Goal: Task Accomplishment & Management: Manage account settings

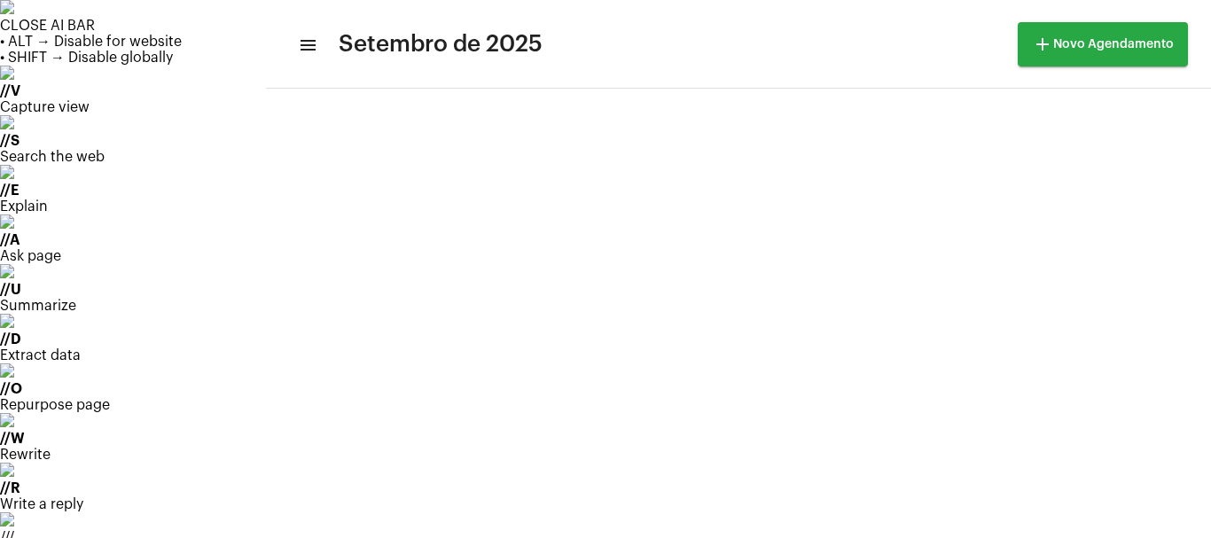
scroll to position [294, 0]
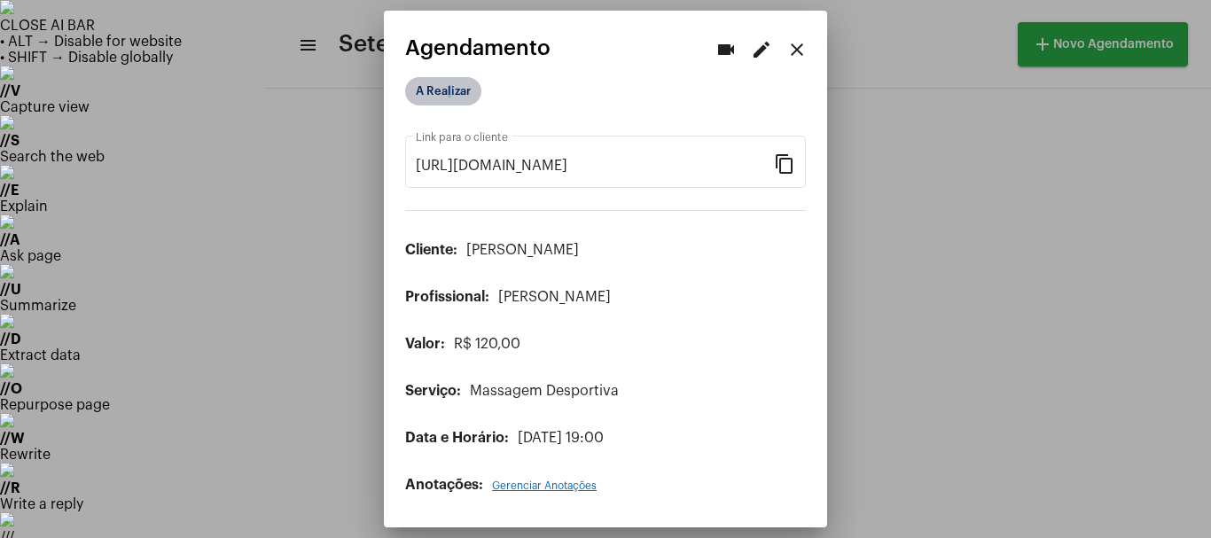
drag, startPoint x: 445, startPoint y: 90, endPoint x: 455, endPoint y: 90, distance: 9.8
click at [455, 90] on mat-chip "A Realizar" at bounding box center [443, 91] width 76 height 28
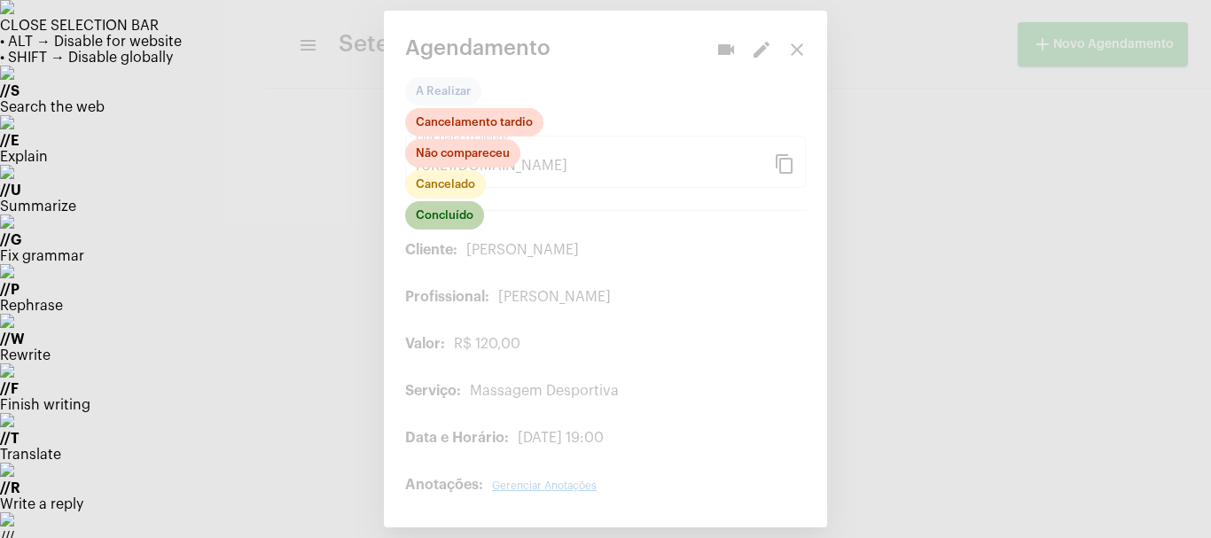
click at [458, 219] on mat-chip "Concluído" at bounding box center [444, 215] width 79 height 28
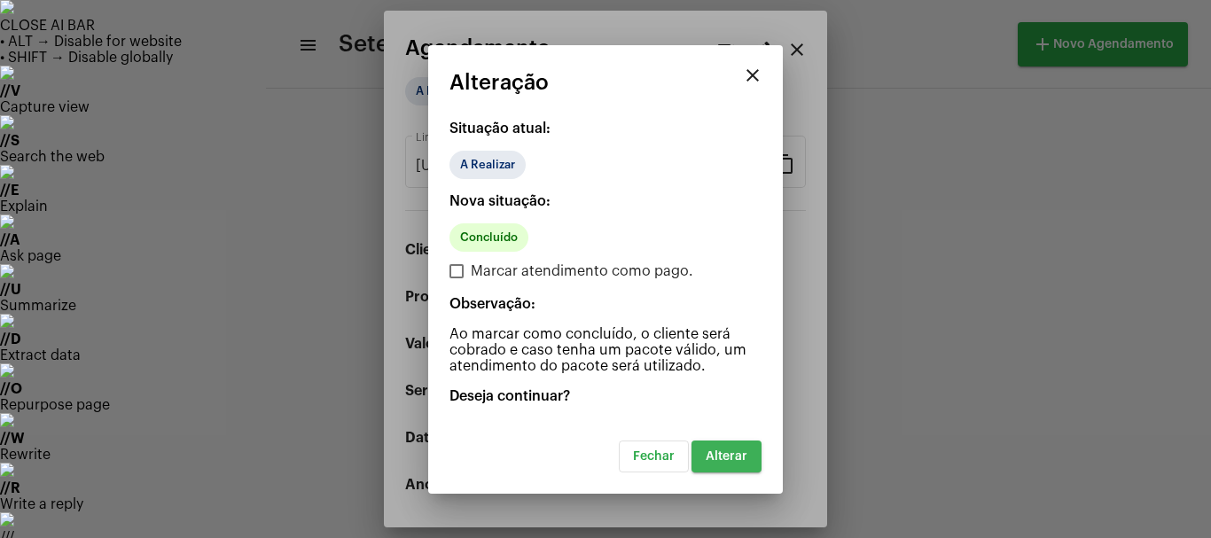
click at [734, 458] on span "Alterar" at bounding box center [727, 456] width 42 height 12
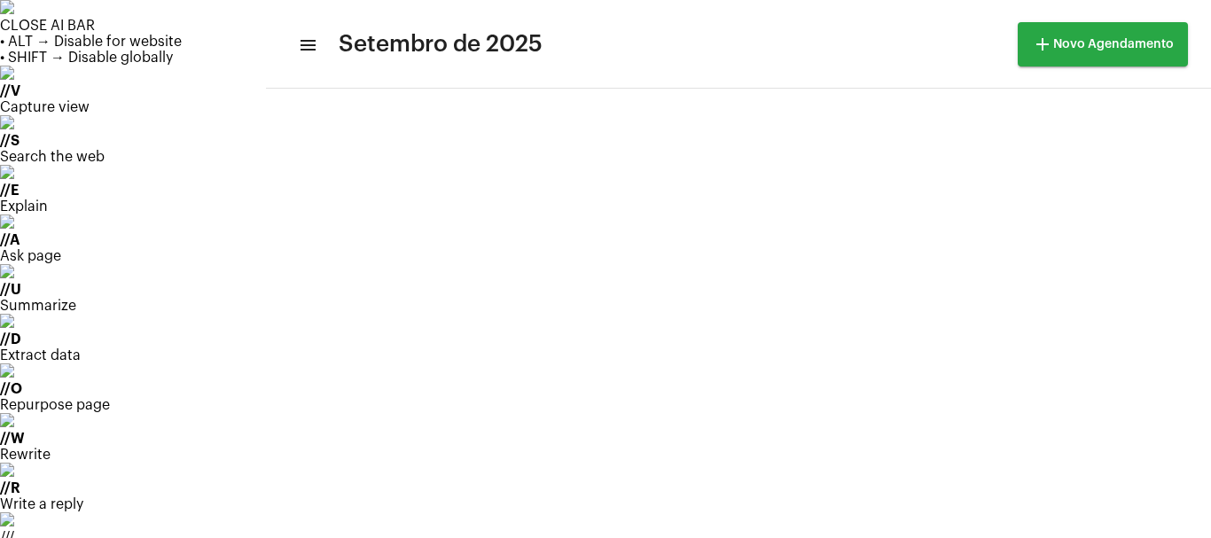
scroll to position [237, 0]
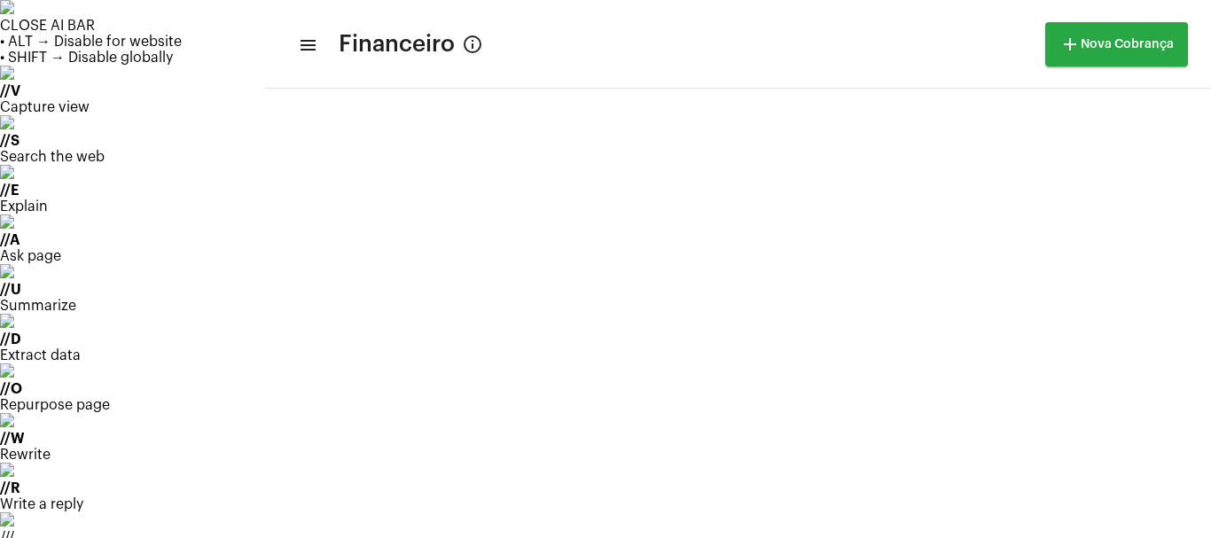
scroll to position [740, 0]
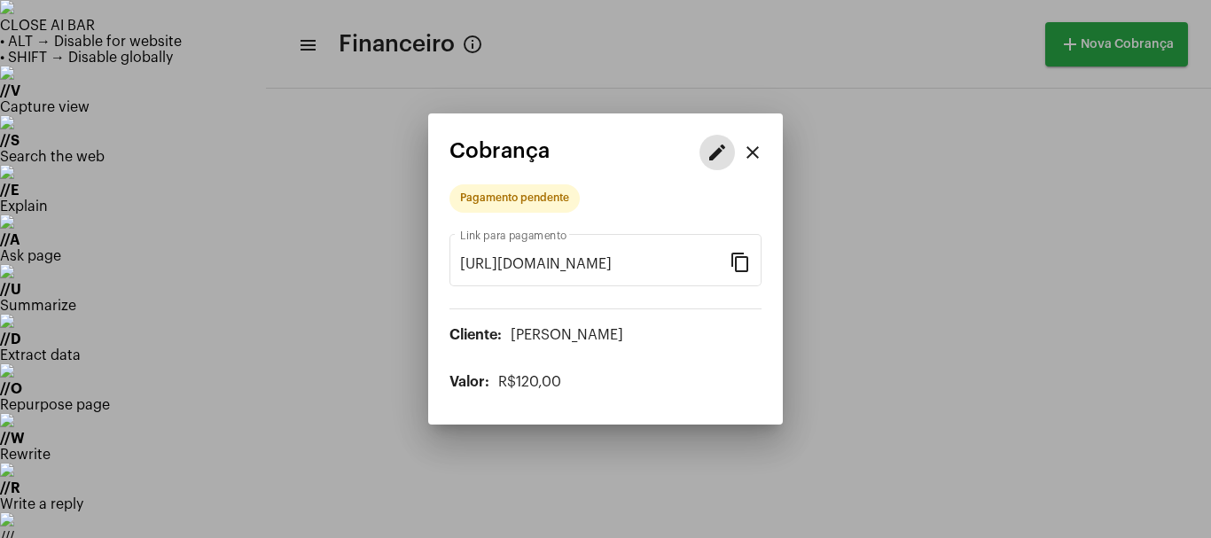
click at [717, 154] on mat-icon "edit" at bounding box center [717, 152] width 21 height 21
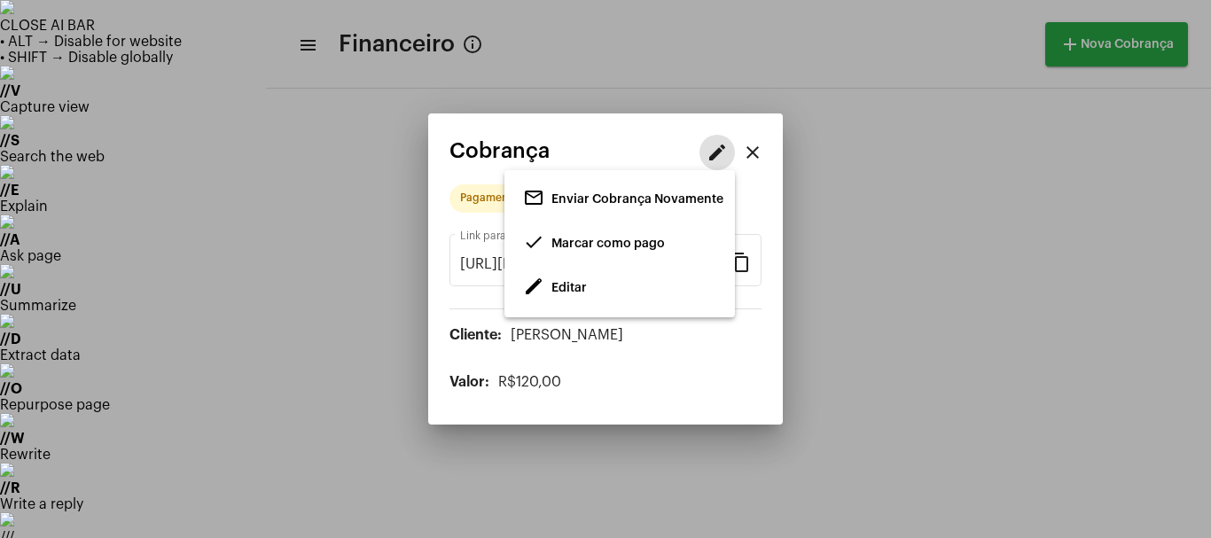
click at [565, 283] on span "Editar" at bounding box center [569, 288] width 35 height 12
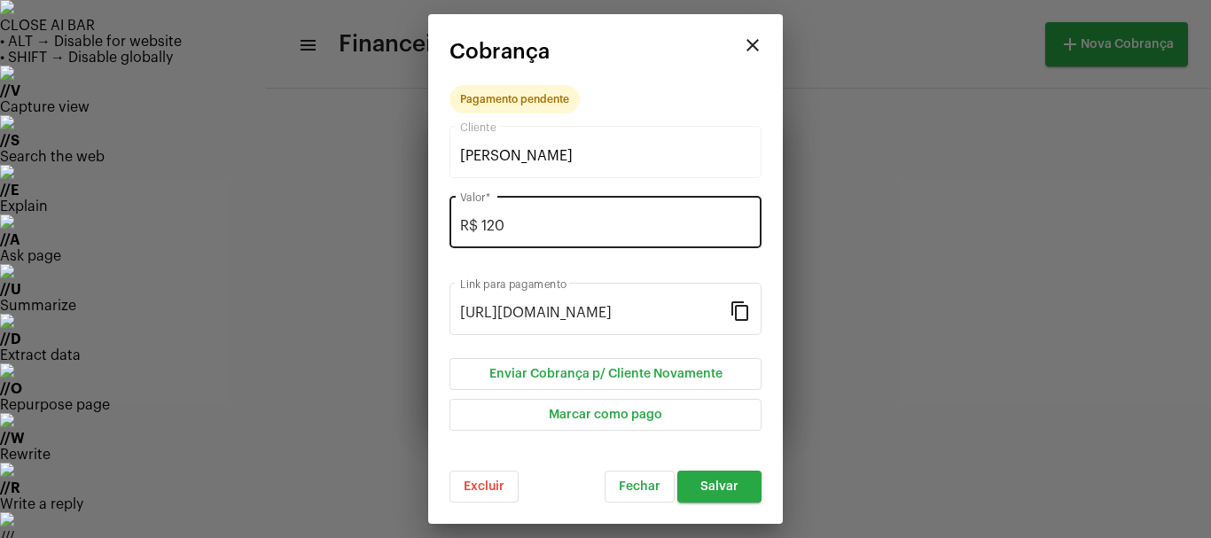
click at [505, 216] on div "R$ 120 Valor *" at bounding box center [605, 220] width 291 height 56
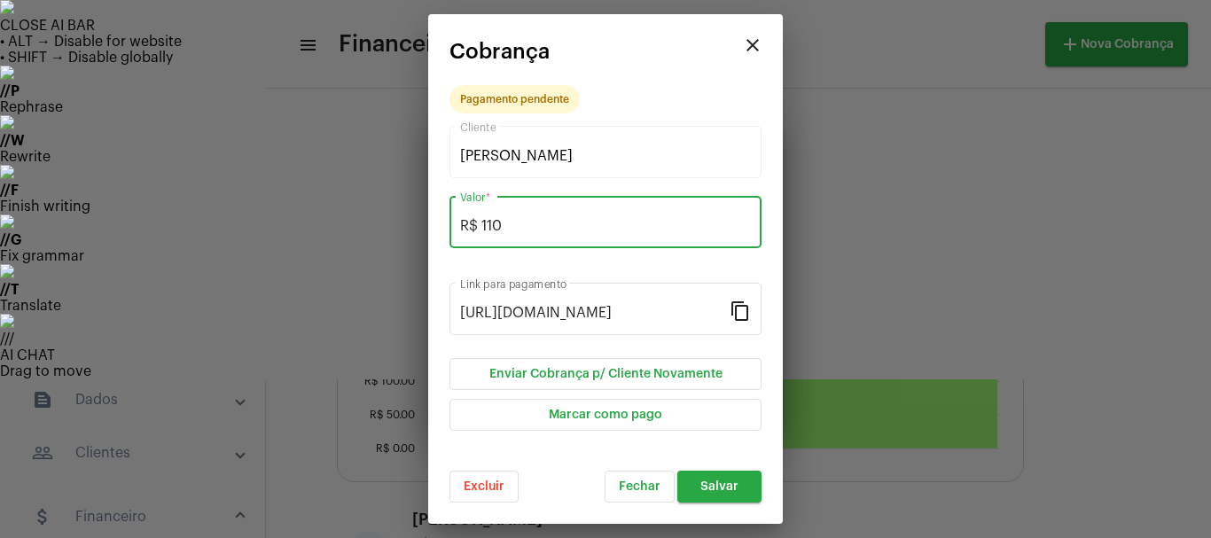
type input "R$ 110"
click at [722, 483] on span "Salvar" at bounding box center [720, 487] width 38 height 12
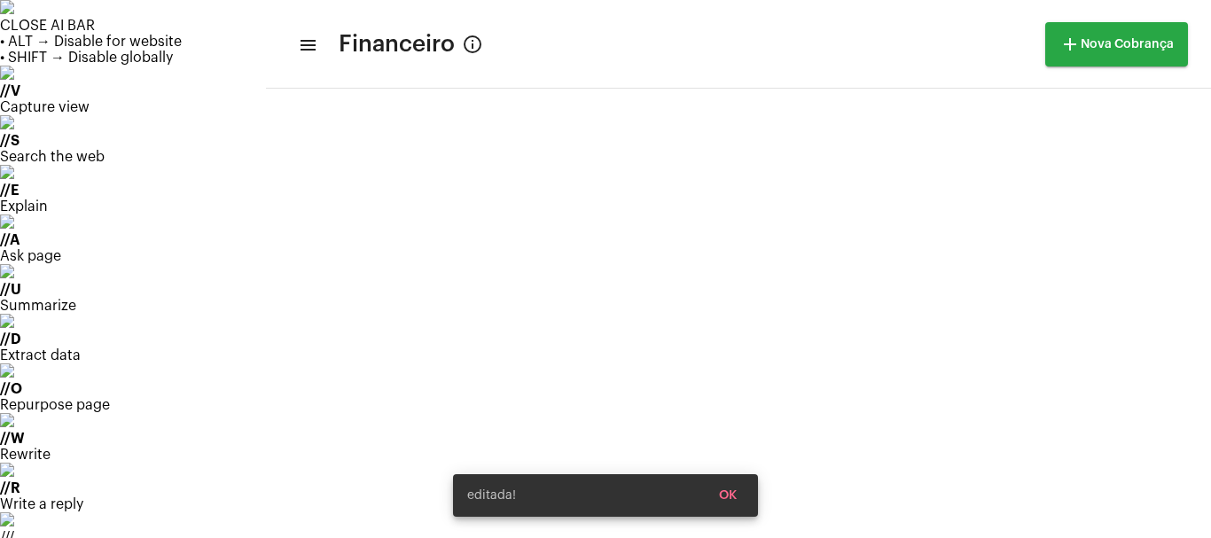
scroll to position [740, 0]
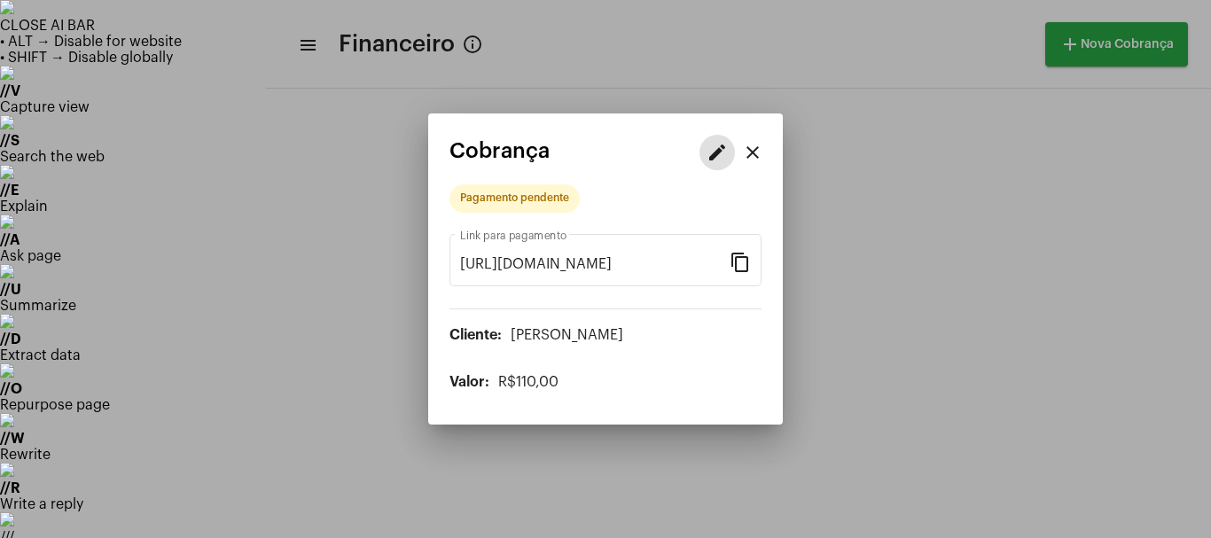
click at [726, 148] on mat-icon "edit" at bounding box center [717, 152] width 21 height 21
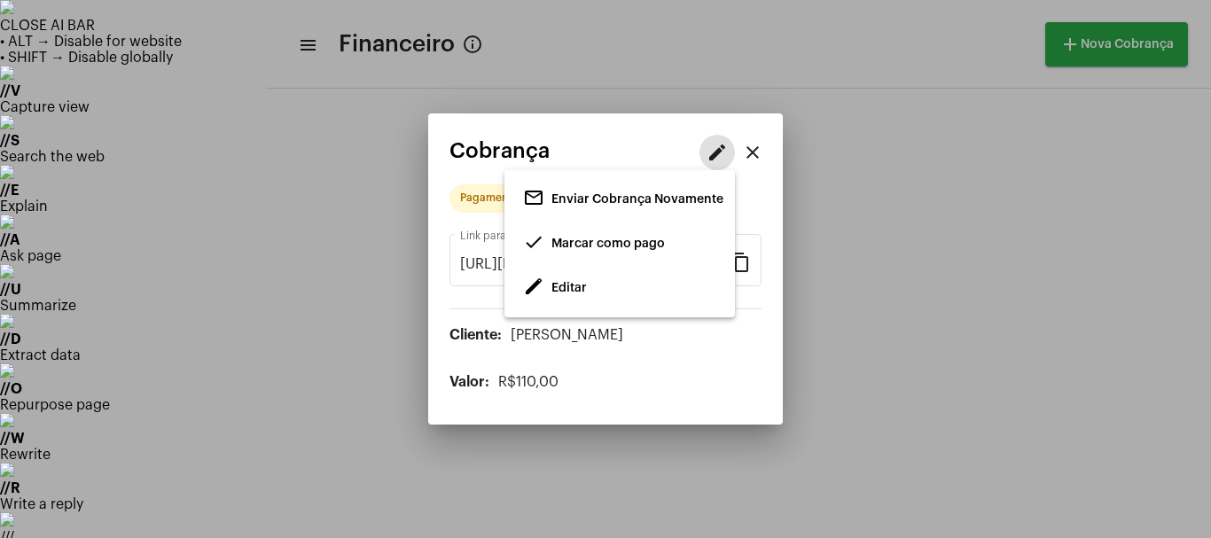
click at [608, 240] on span "Marcar como pago" at bounding box center [609, 244] width 114 height 12
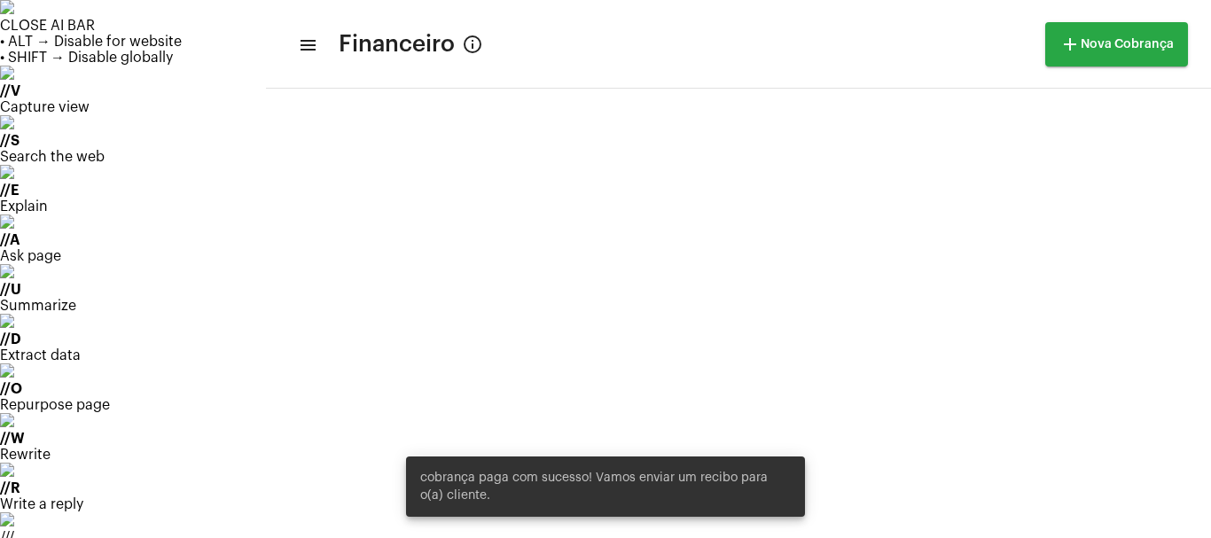
scroll to position [740, 0]
